Goal: Find specific page/section: Find specific page/section

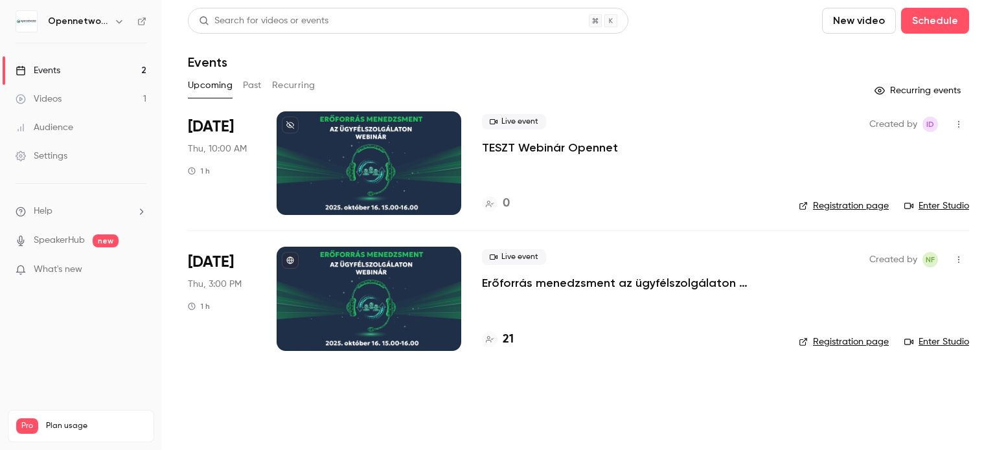
click at [249, 82] on button "Past" at bounding box center [252, 85] width 19 height 21
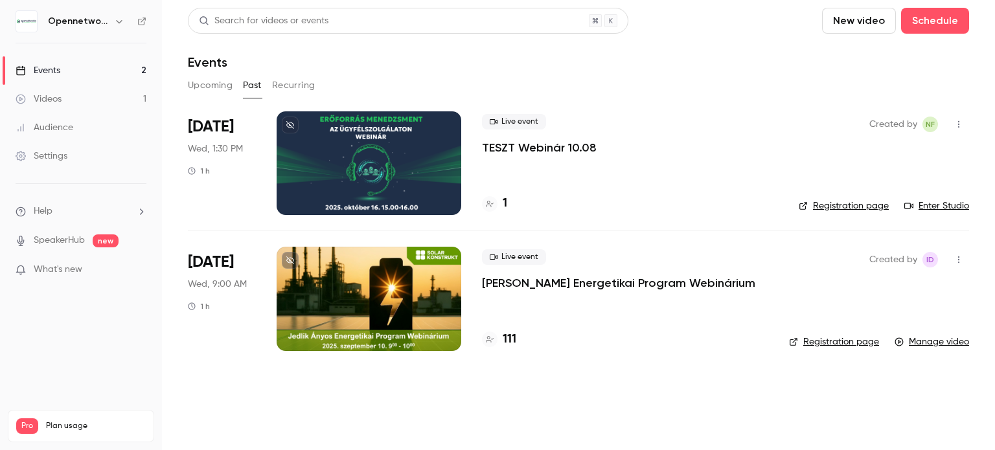
click at [957, 204] on link "Enter Studio" at bounding box center [937, 206] width 65 height 13
